Goal: Task Accomplishment & Management: Use online tool/utility

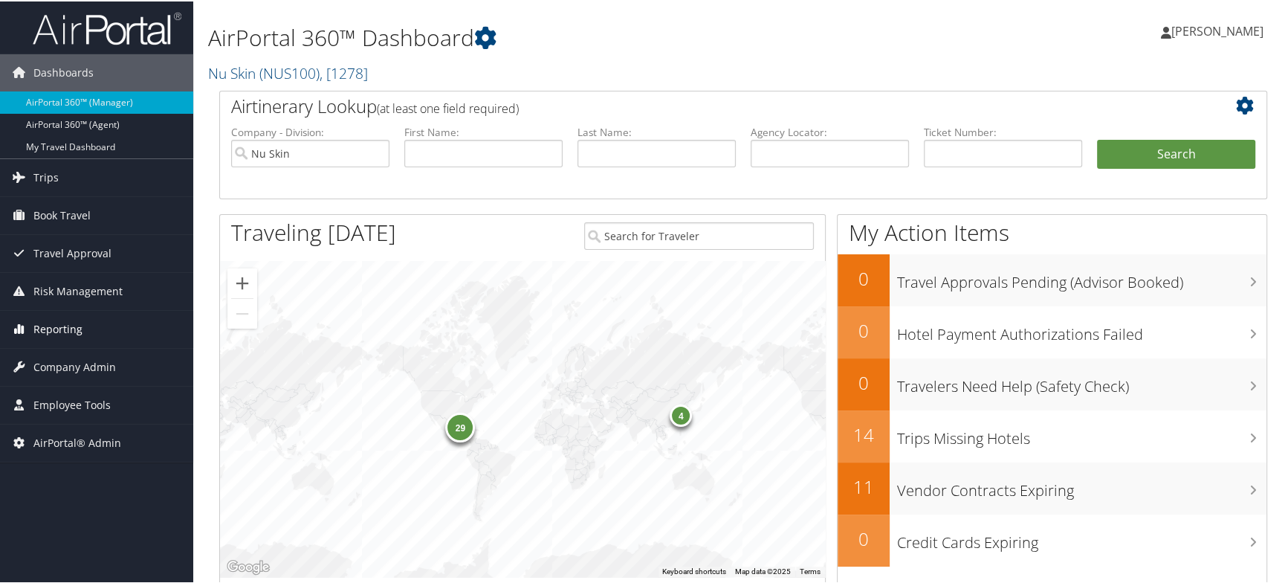
click at [67, 334] on span "Reporting" at bounding box center [57, 327] width 49 height 37
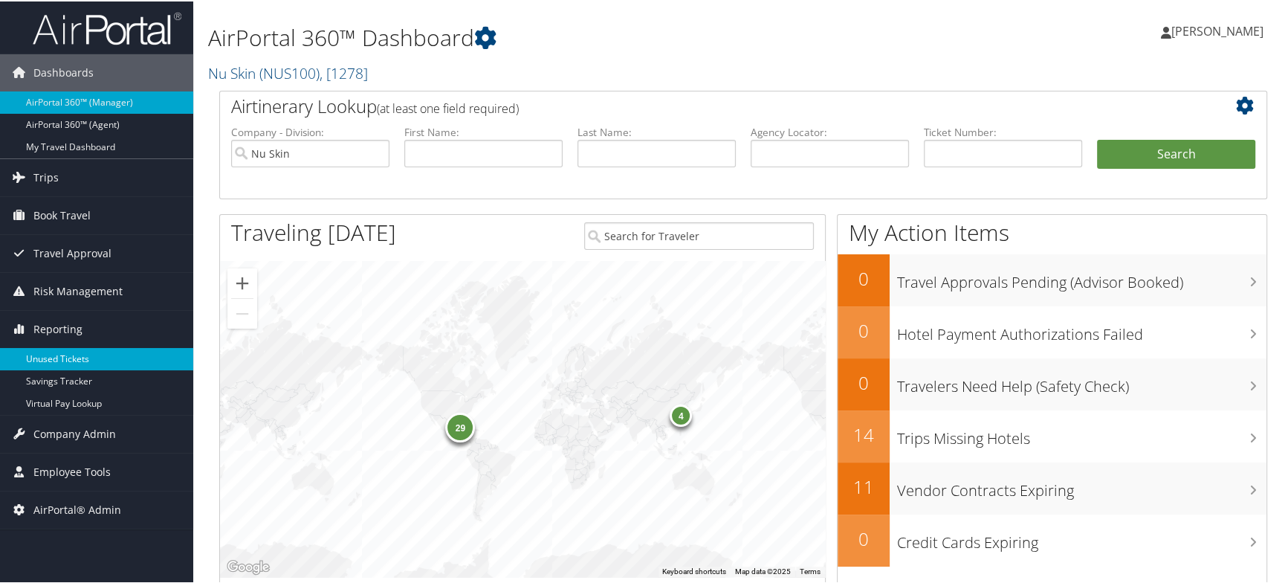
click at [68, 358] on link "Unused Tickets" at bounding box center [96, 357] width 193 height 22
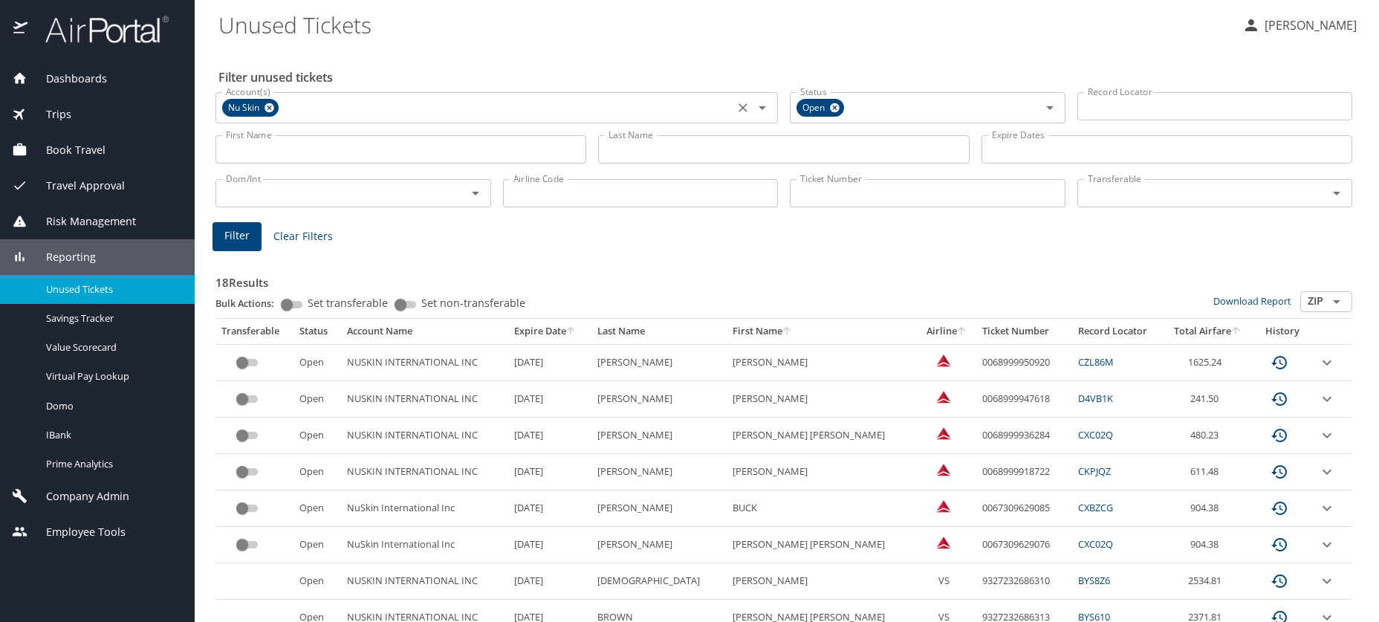
click at [266, 112] on icon at bounding box center [269, 108] width 11 height 16
click at [267, 140] on input "First Name" at bounding box center [400, 149] width 371 height 28
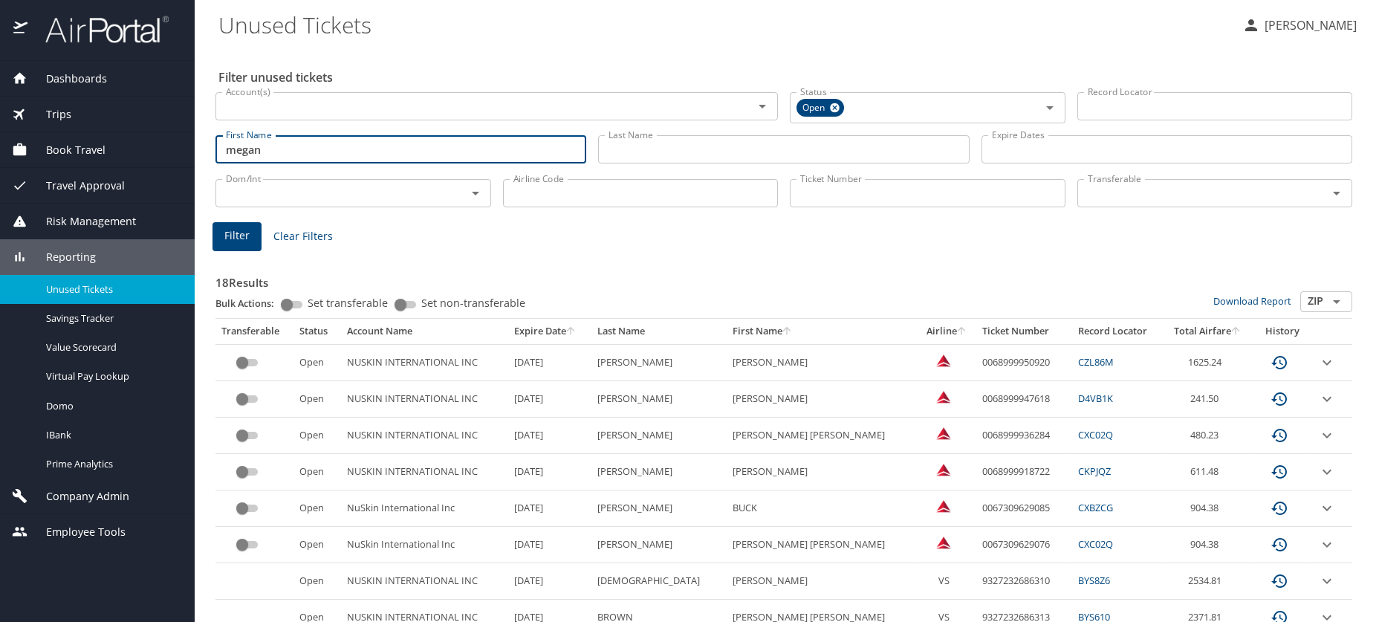
type input "megan"
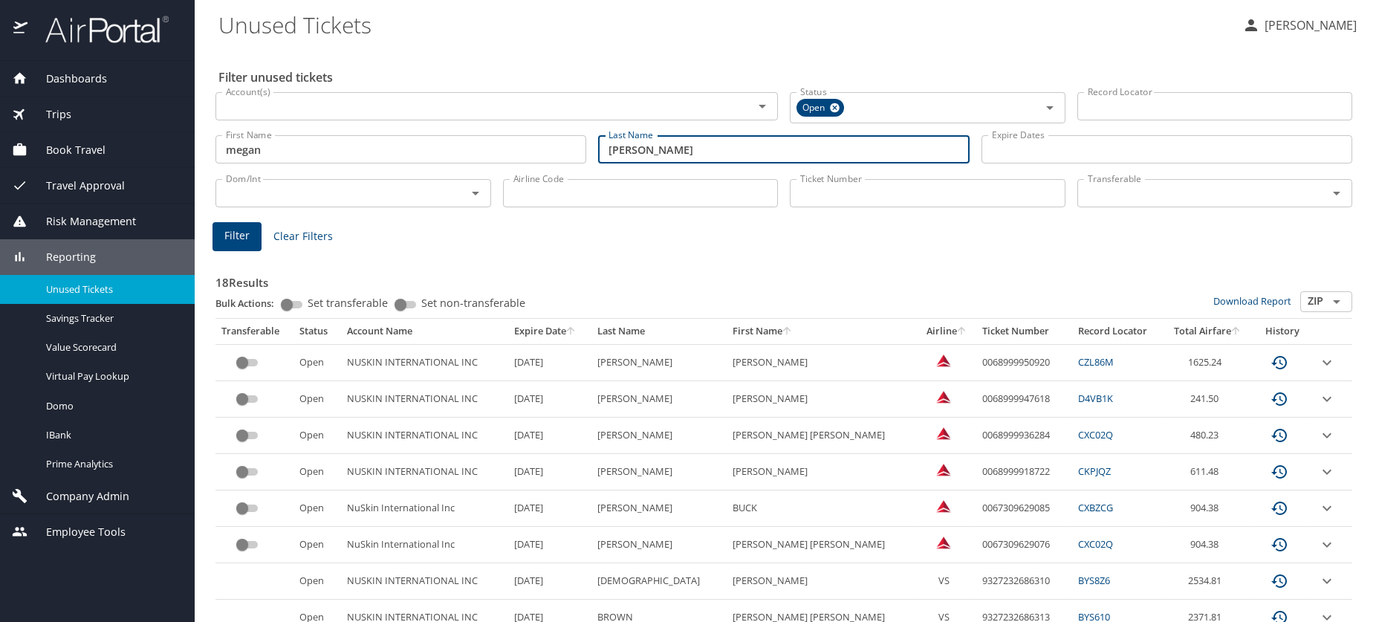
type input "shively"
click at [232, 242] on span "Filter" at bounding box center [236, 236] width 25 height 19
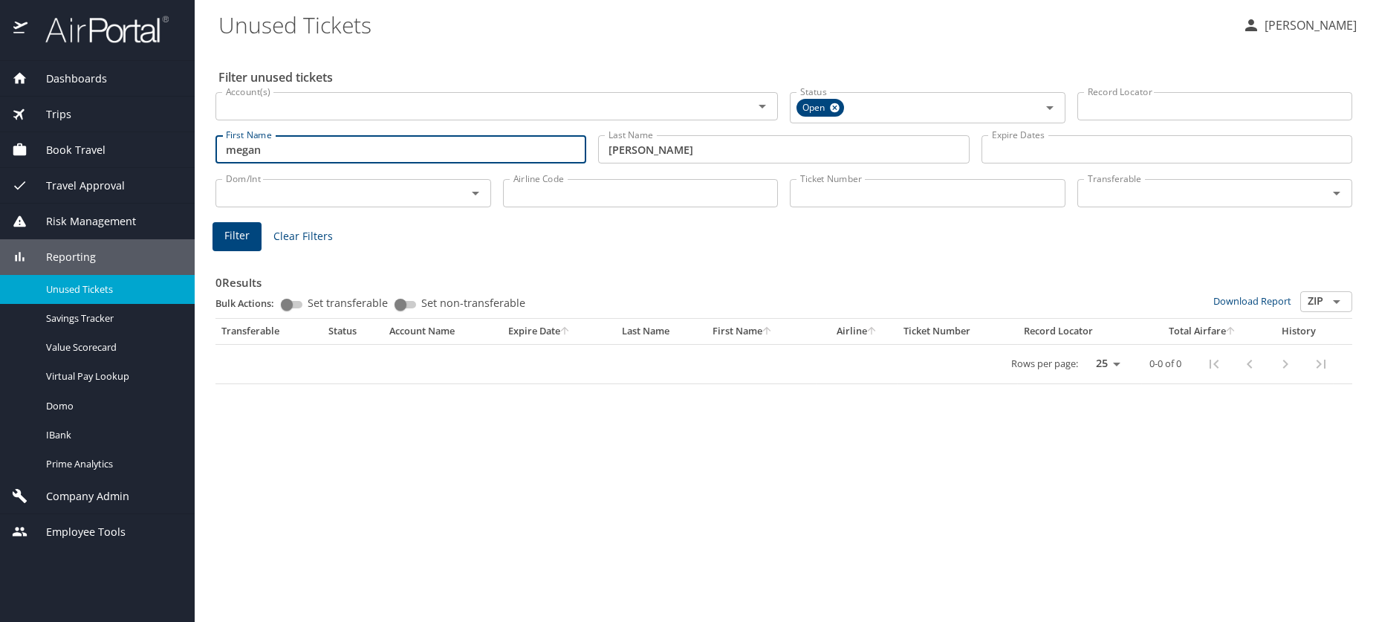
drag, startPoint x: 275, startPoint y: 138, endPoint x: 88, endPoint y: 140, distance: 187.2
click at [88, 140] on div "Dashboards AirPortal 360™ Manager AirPortal 360™ Agent My Travel Dashboard Trip…" at bounding box center [689, 311] width 1379 height 622
click at [245, 233] on span "Filter" at bounding box center [236, 236] width 25 height 19
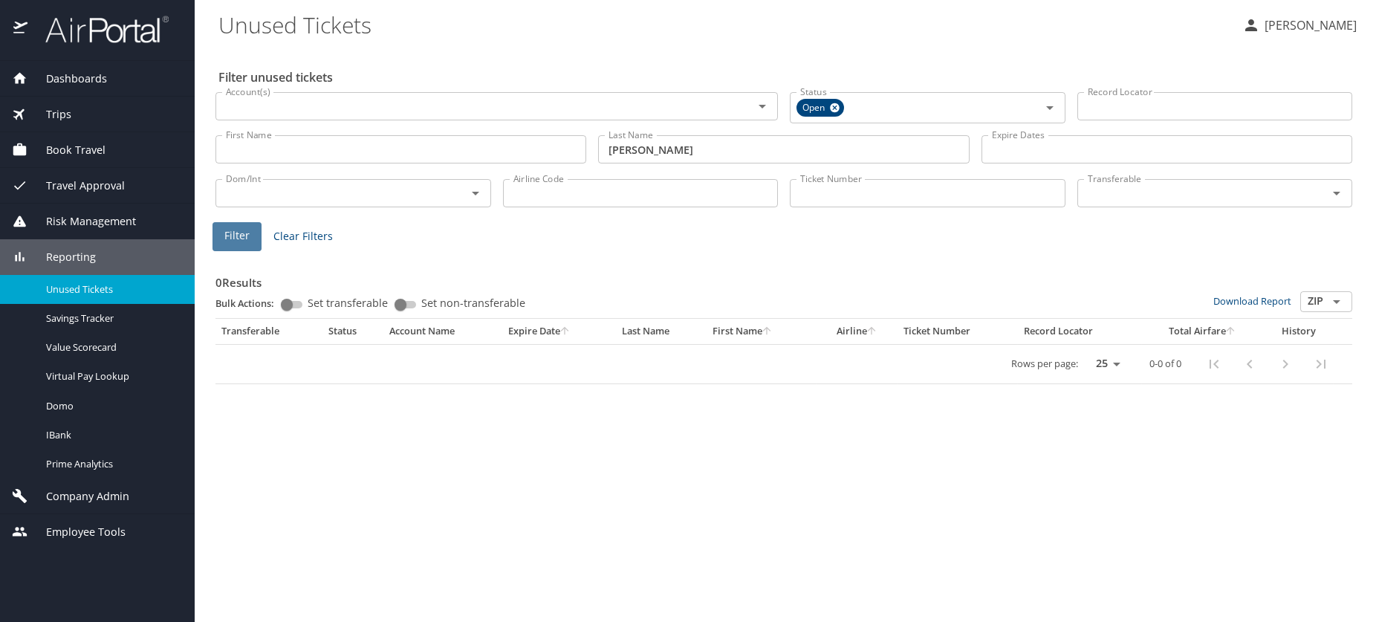
click at [247, 234] on span "Filter" at bounding box center [236, 236] width 25 height 19
